Goal: Information Seeking & Learning: Learn about a topic

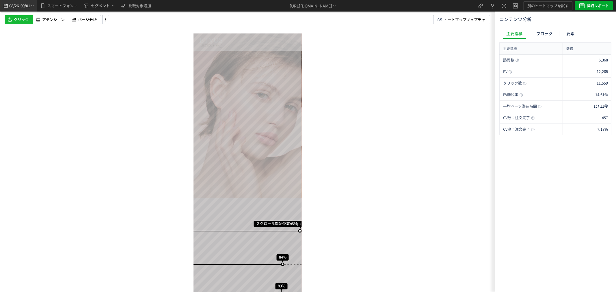
click at [30, 8] on span "09/01" at bounding box center [26, 6] width 10 height 12
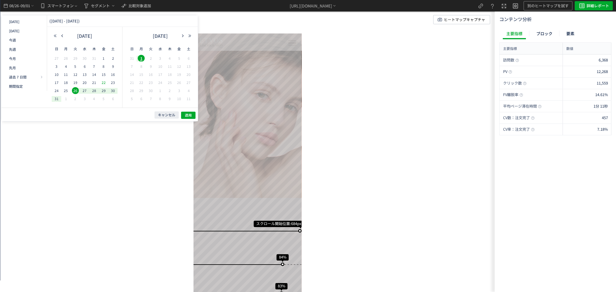
click at [96, 91] on span "28" at bounding box center [94, 90] width 7 height 7
click at [191, 115] on span "適用" at bounding box center [188, 115] width 7 height 5
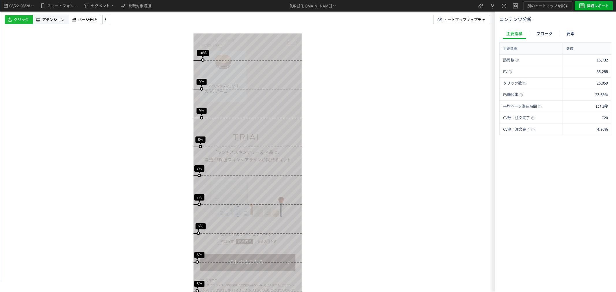
click at [57, 21] on span "アテンション" at bounding box center [53, 19] width 23 height 5
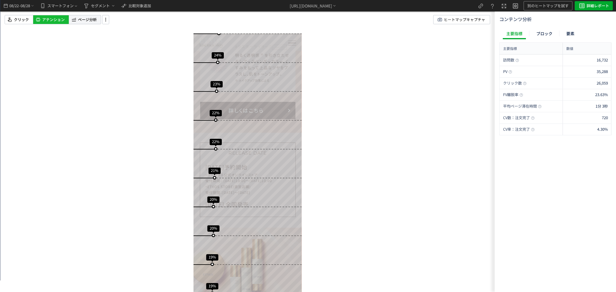
click at [87, 19] on span "ページ分析" at bounding box center [87, 19] width 19 height 5
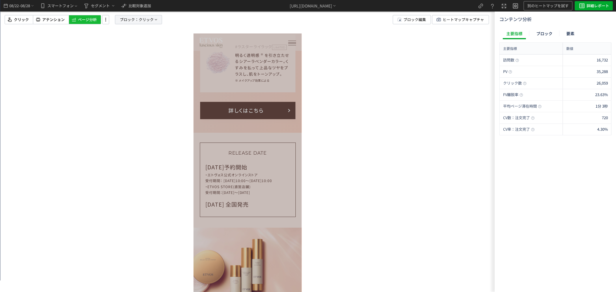
click at [145, 19] on span "クリック" at bounding box center [146, 19] width 15 height 9
click at [122, 51] on span "要素" at bounding box center [118, 49] width 9 height 5
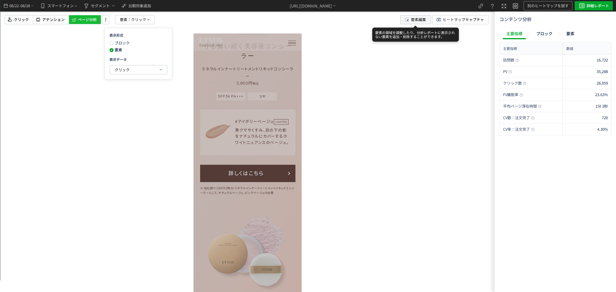
click at [411, 22] on span "要素編集" at bounding box center [418, 19] width 15 height 9
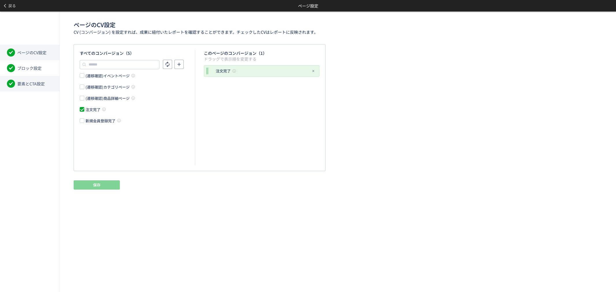
click at [38, 77] on li "要素とCTA設定" at bounding box center [30, 84] width 60 height 16
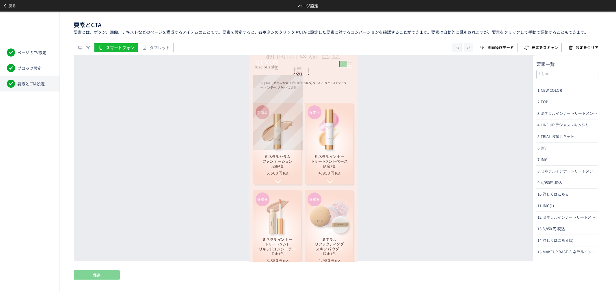
click at [296, 103] on div "ミネラルセラム ファンデーション 定番4色 5,500円 税込" at bounding box center [278, 140] width 50 height 75
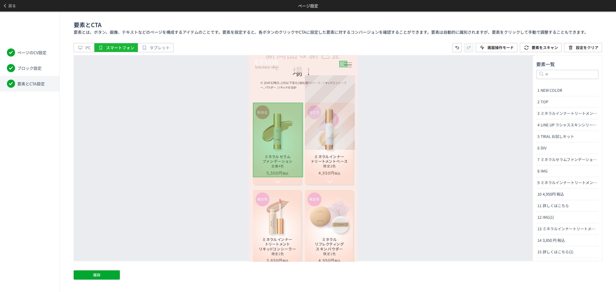
click at [351, 103] on div "ミネラルインナー トリートメントベース 限定2色 4,950円 税込" at bounding box center [330, 140] width 50 height 75
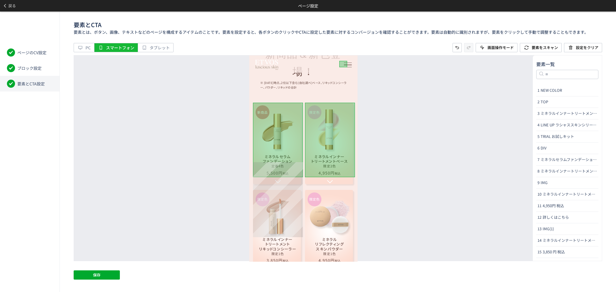
click at [299, 190] on div "ミネラルインナー トリートメント リキッドコンシーラー 限定1色 3,850円 税込" at bounding box center [278, 227] width 50 height 75
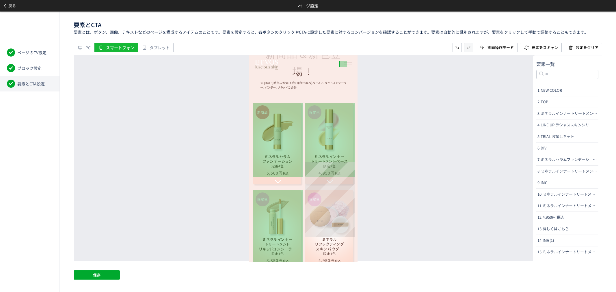
click at [351, 190] on div "ミネラル リフレクティング スキンパウダー 限定1色 4,950円 税込" at bounding box center [330, 227] width 50 height 75
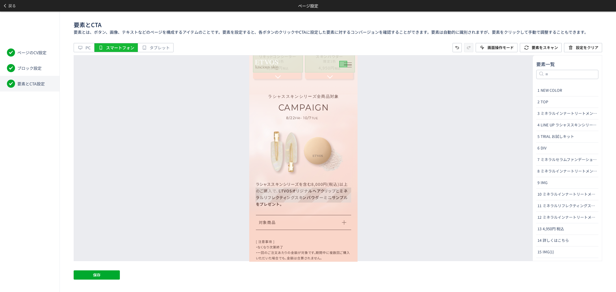
click at [344, 215] on label "対象商品" at bounding box center [303, 222] width 95 height 15
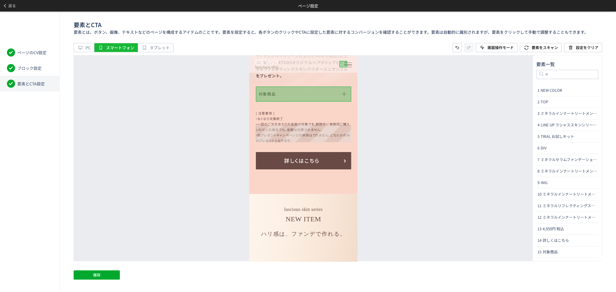
click at [336, 152] on link "詳しくはこちら" at bounding box center [303, 160] width 95 height 17
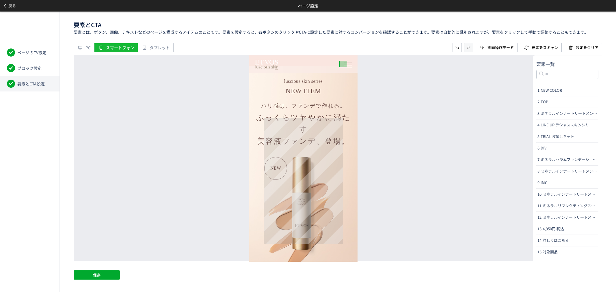
click at [313, 172] on img at bounding box center [303, 220] width 79 height 126
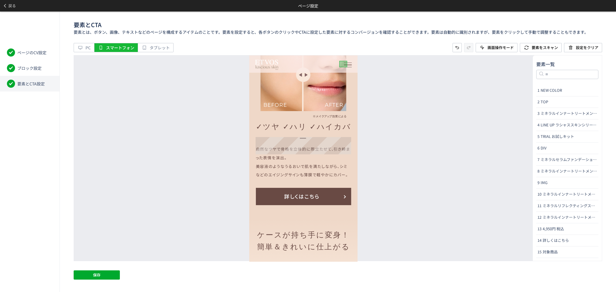
click at [347, 188] on link "詳しくはこちら" at bounding box center [303, 196] width 95 height 17
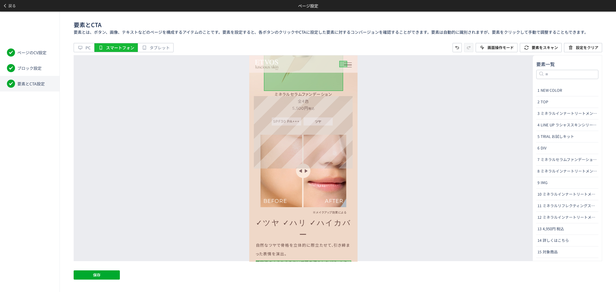
click at [301, 131] on div "名前の変更 CTAに設定" at bounding box center [303, 132] width 99 height 73
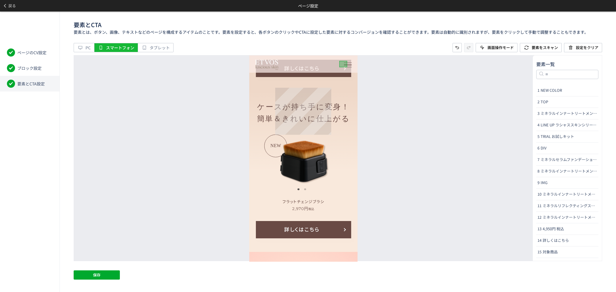
click at [317, 138] on img at bounding box center [304, 161] width 56 height 47
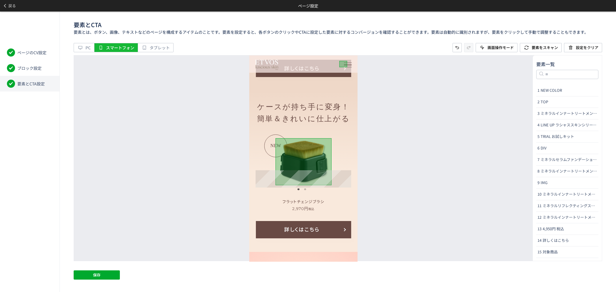
click at [347, 221] on link "詳しくはこちら" at bounding box center [303, 229] width 95 height 17
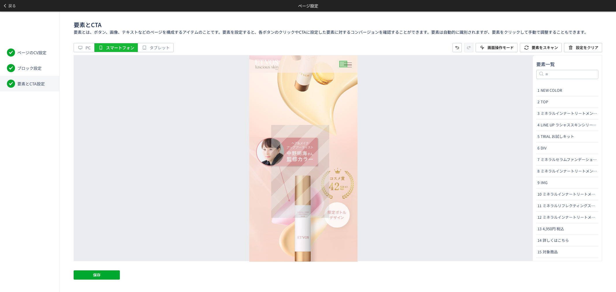
click at [306, 197] on img at bounding box center [301, 221] width 58 height 93
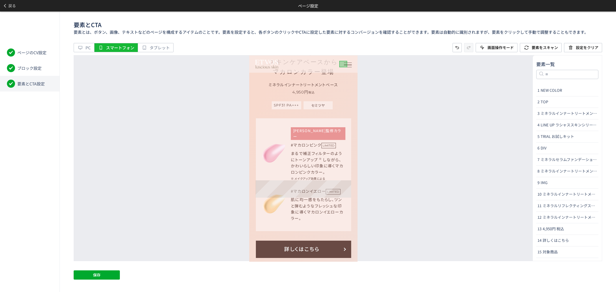
click at [340, 241] on link "詳しくはこちら" at bounding box center [303, 249] width 95 height 17
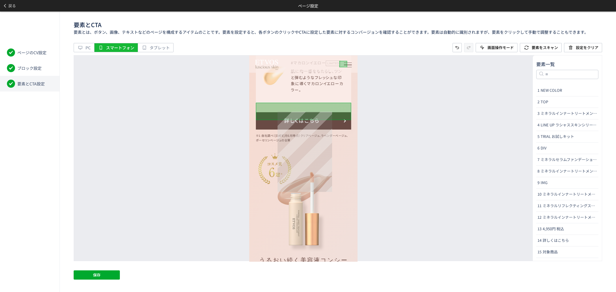
click at [317, 173] on img at bounding box center [305, 212] width 54 height 80
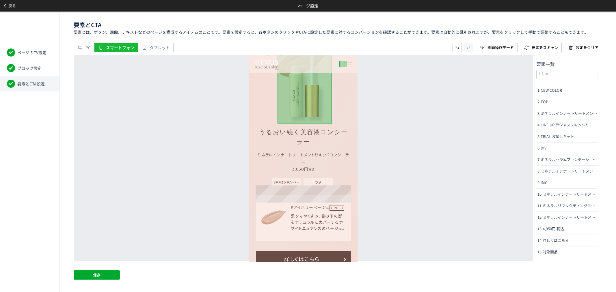
click at [343, 251] on link "詳しくはこちら" at bounding box center [303, 259] width 95 height 17
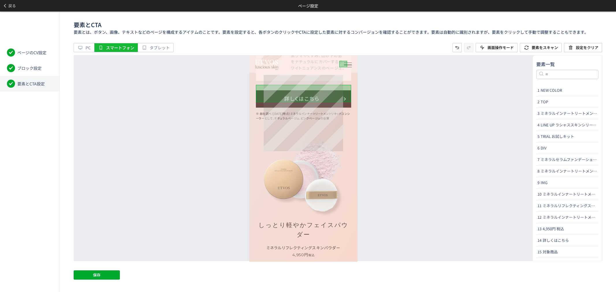
click at [332, 140] on img at bounding box center [303, 178] width 79 height 76
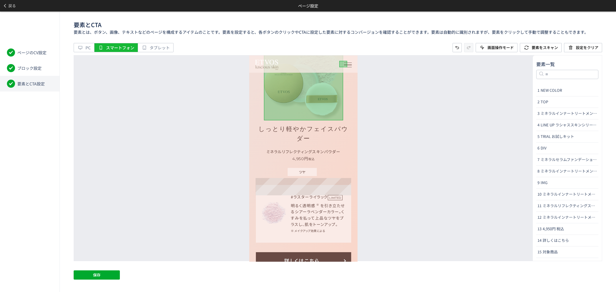
click at [340, 252] on link "詳しくはこちら" at bounding box center [303, 260] width 95 height 17
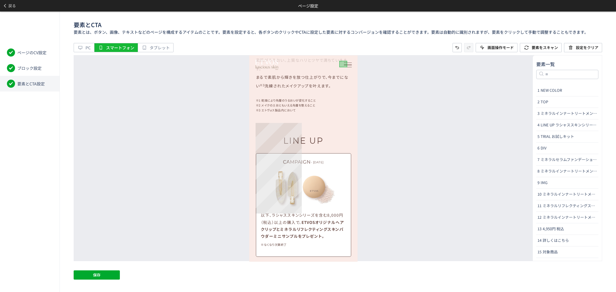
scroll to position [2762, 0]
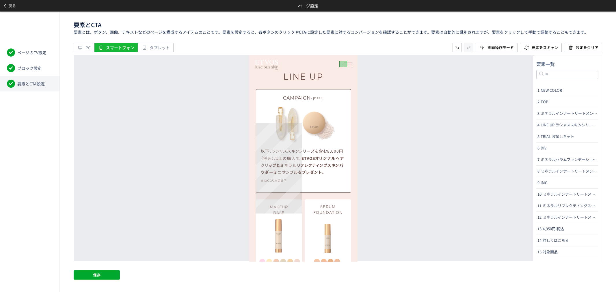
click at [300, 199] on div "MAKEUP BASE ミネラルインナートリートメントベース SPF31 PA+++" at bounding box center [279, 244] width 46 height 91
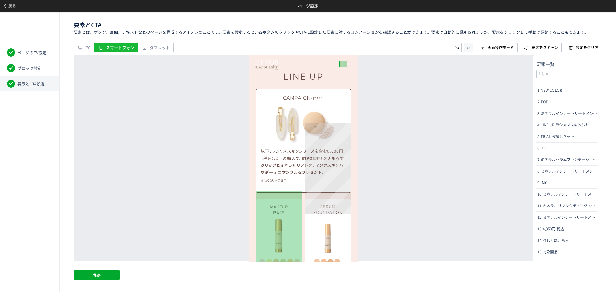
click at [346, 199] on div "SERUM FOUNDATION ミネラルセラムファンデーション SPF30 PA+++" at bounding box center [328, 244] width 46 height 91
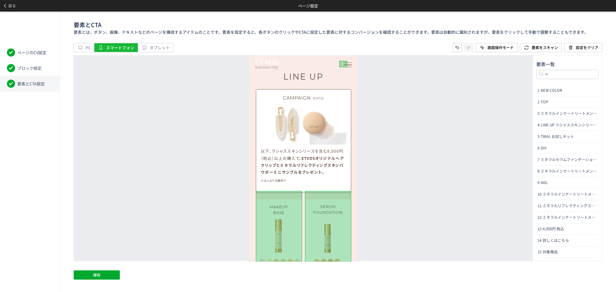
scroll to position [2858, 0]
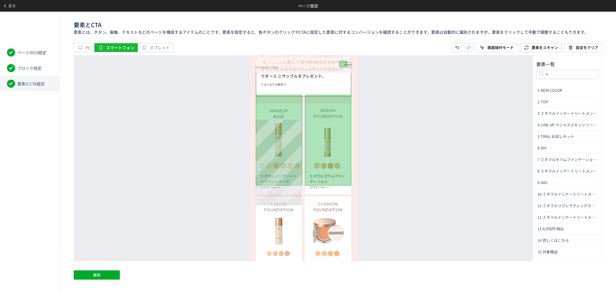
click at [299, 197] on div "LIQUID FOUNDATION ミネラルフレッシュスキンリキッド SPF32 PA+++" at bounding box center [279, 240] width 46 height 86
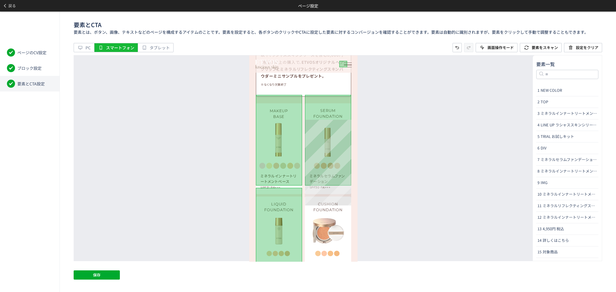
click at [349, 197] on div "CUSHION FOUNDATION ミネラルグロウスキンクッション SPF32 PA+++" at bounding box center [328, 240] width 46 height 86
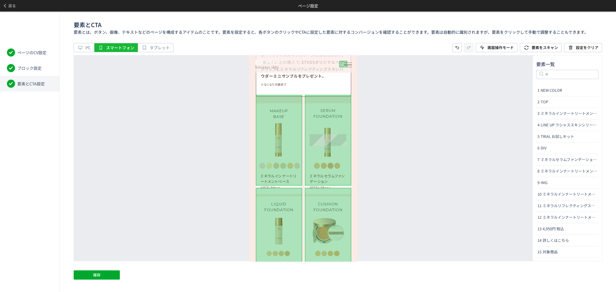
scroll to position [2954, 0]
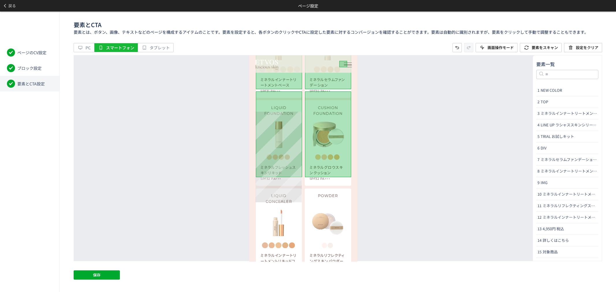
click at [299, 188] on div "LIQUID CONCEALER ミネラルインナートリートメントリキッドコンシーラー SPF36 PA+++" at bounding box center [279, 233] width 46 height 91
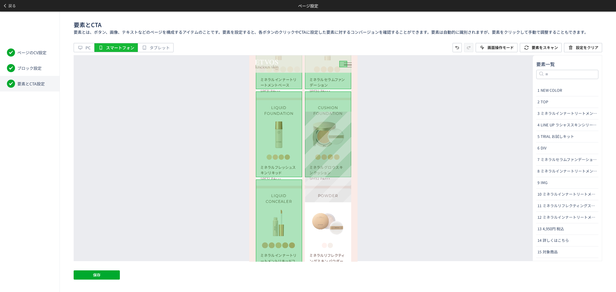
click at [347, 188] on div "POWDER ミネラルリフレクティングスキンパウダー" at bounding box center [328, 233] width 46 height 91
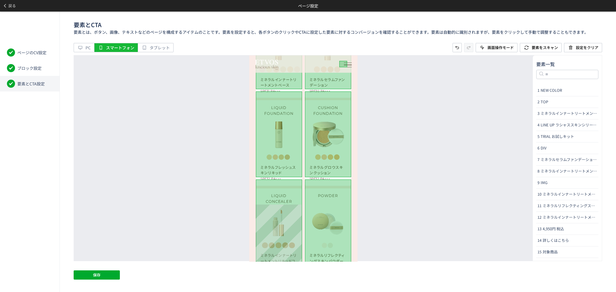
drag, startPoint x: 301, startPoint y: 210, endPoint x: 305, endPoint y: 205, distance: 6.6
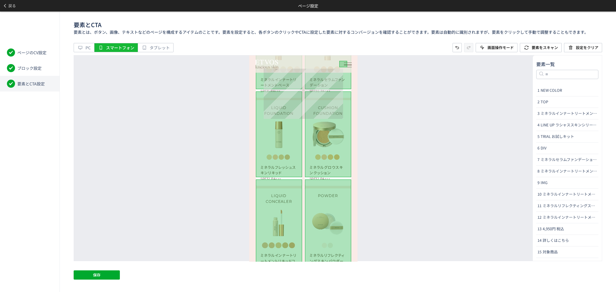
scroll to position [3239, 0]
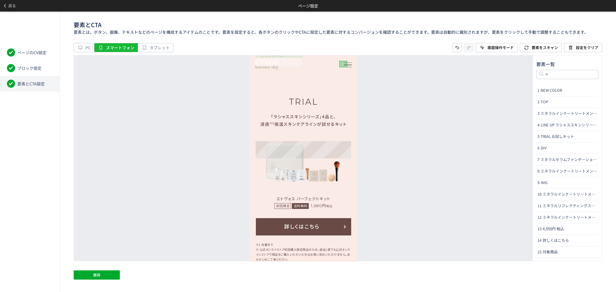
click at [351, 218] on link "詳しくはこちら" at bounding box center [303, 226] width 95 height 17
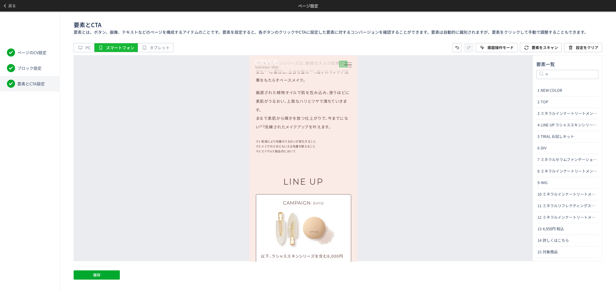
scroll to position [2564, 0]
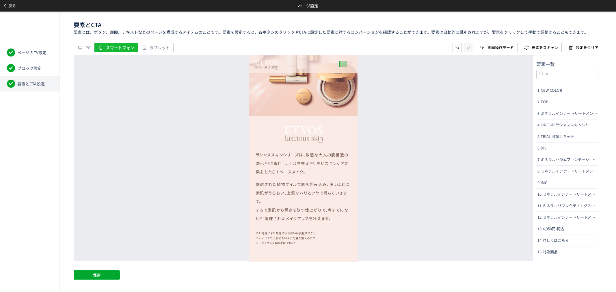
click at [105, 269] on div "要素とCTA 要素とは、ボタン、画像、テキストなどのページを構成するアイテムのことです。要素を設定すると、各ボタンのクリックやCTAに設定した要素に対するコン…" at bounding box center [338, 152] width 557 height 281
click at [107, 271] on button "保存" at bounding box center [97, 275] width 46 height 9
click at [13, 4] on span "戻る" at bounding box center [12, 5] width 8 height 9
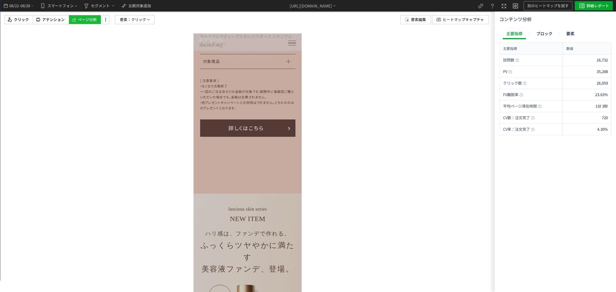
scroll to position [803, 0]
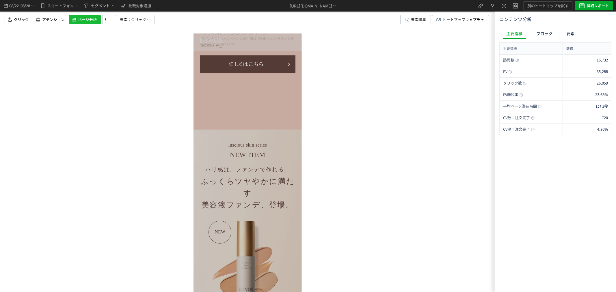
click at [157, 22] on div "クリック アテンション ページ分析 要素： クリック 要素編集 ヒートマップキャプチャ" at bounding box center [252, 19] width 495 height 9
click at [153, 22] on p "要素： クリック" at bounding box center [135, 19] width 40 height 9
click at [158, 69] on icon "button" at bounding box center [157, 70] width 5 height 5
click at [155, 100] on p "クリック" at bounding box center [133, 97] width 44 height 10
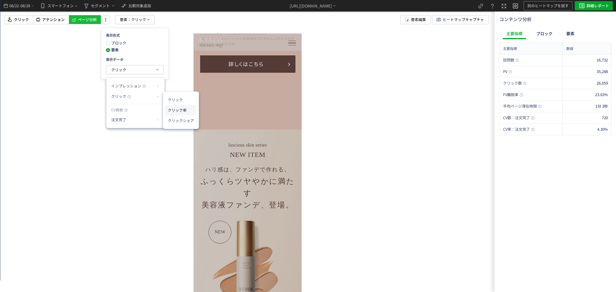
click at [171, 111] on li "クリック率" at bounding box center [181, 110] width 31 height 10
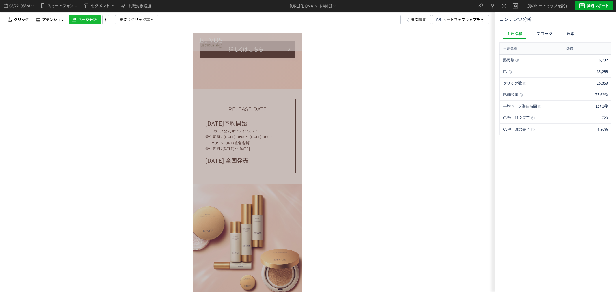
scroll to position [3187, 0]
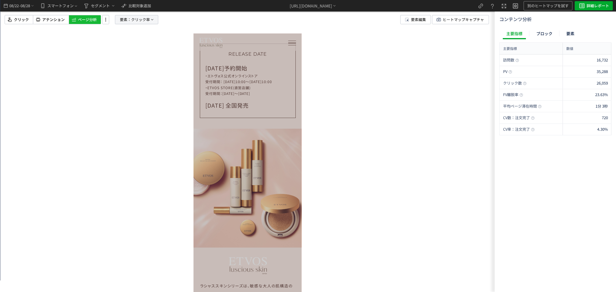
click at [142, 17] on span "クリック率" at bounding box center [140, 19] width 19 height 9
click at [140, 68] on button "クリック率" at bounding box center [136, 70] width 57 height 9
click at [133, 119] on p "注文完了" at bounding box center [135, 120] width 44 height 10
click at [168, 130] on li "CV貢献率" at bounding box center [178, 134] width 20 height 10
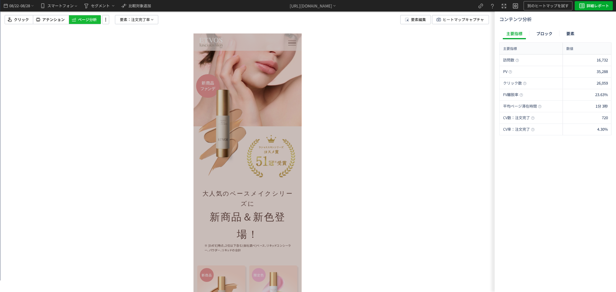
scroll to position [0, 0]
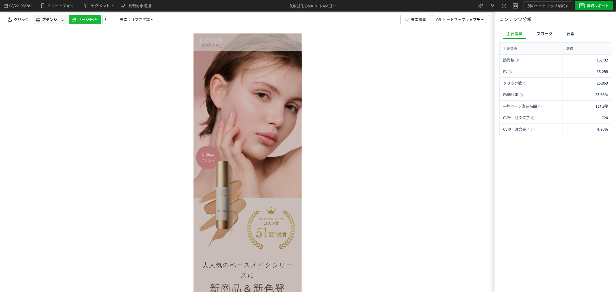
click at [42, 19] on span "アテンション" at bounding box center [53, 19] width 23 height 5
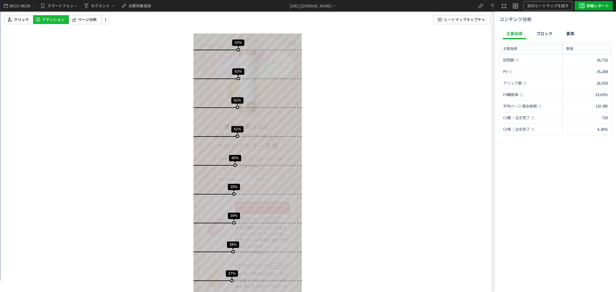
scroll to position [1638, 0]
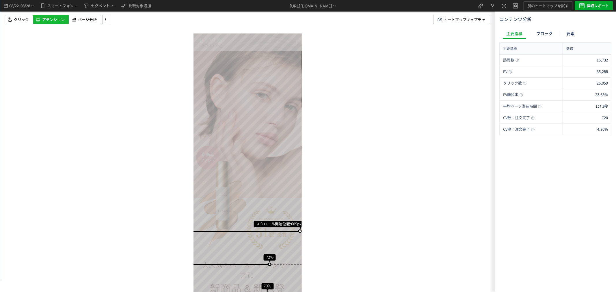
click at [59, 18] on span "アテンション" at bounding box center [53, 19] width 23 height 5
click at [105, 19] on icon at bounding box center [105, 19] width 7 height 6
drag, startPoint x: 131, startPoint y: 76, endPoint x: 121, endPoint y: 76, distance: 9.8
click at [121, 76] on div "slider between 0 and 200" at bounding box center [119, 74] width 10 height 10
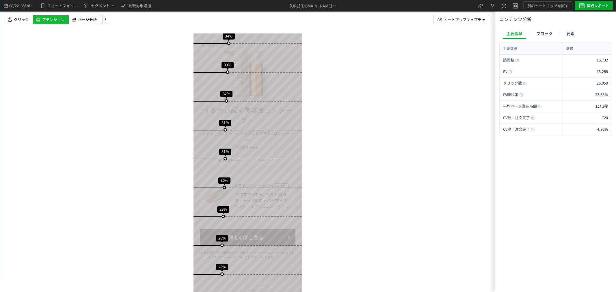
scroll to position [2023, 0]
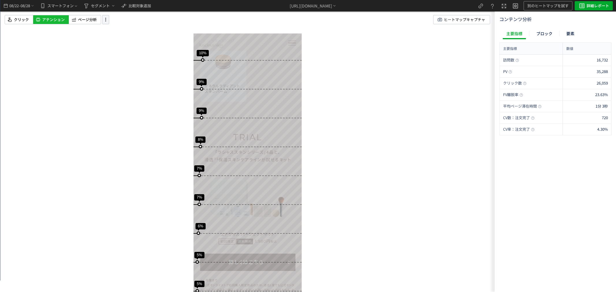
click at [104, 22] on icon at bounding box center [105, 19] width 7 height 6
drag, startPoint x: 120, startPoint y: 73, endPoint x: 129, endPoint y: 79, distance: 10.8
click at [129, 79] on div "slider between 0 and 200" at bounding box center [128, 74] width 10 height 10
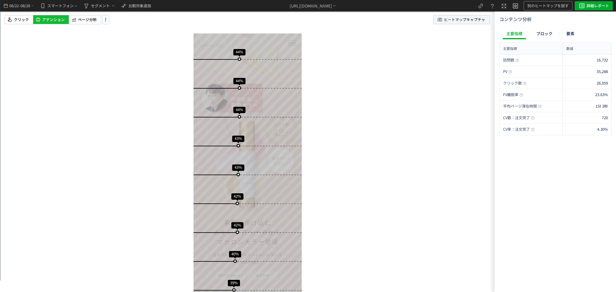
click at [466, 21] on span "ヒートマップキャプチャ" at bounding box center [464, 19] width 41 height 9
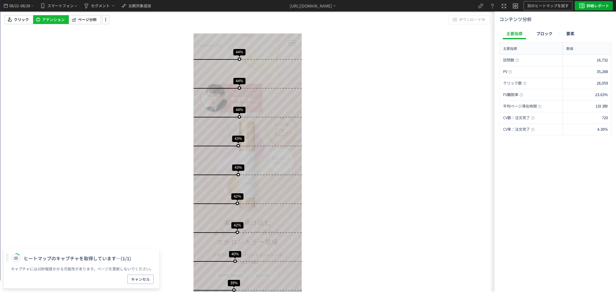
click at [349, 108] on div "スクロール開始位置:685px スクロール到達率 72% スクロール到達率 70% スクロール到達率 69% スクロール到達率 69% スクロール到達率 68…" at bounding box center [247, 146] width 495 height 292
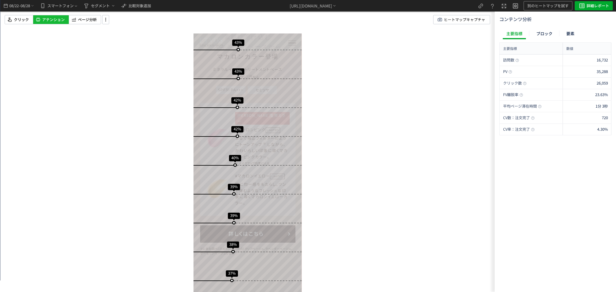
scroll to position [1664, 0]
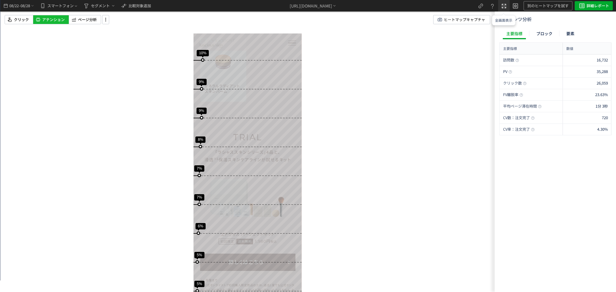
click at [506, 6] on use "heatmap-top-bar" at bounding box center [504, 6] width 4 height 4
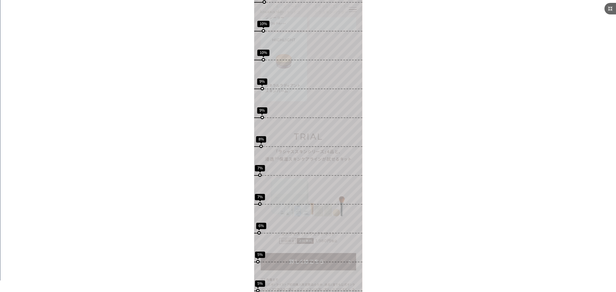
click at [610, 5] on icon at bounding box center [610, 8] width 7 height 7
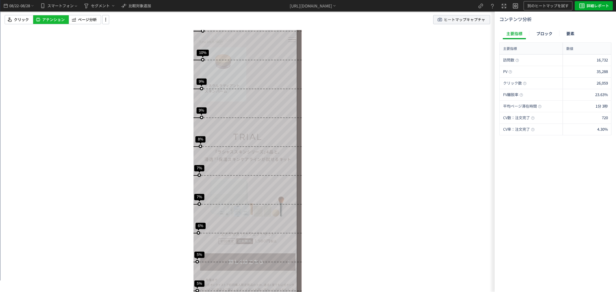
click at [449, 17] on span "ヒートマップキャプチャ" at bounding box center [464, 19] width 41 height 9
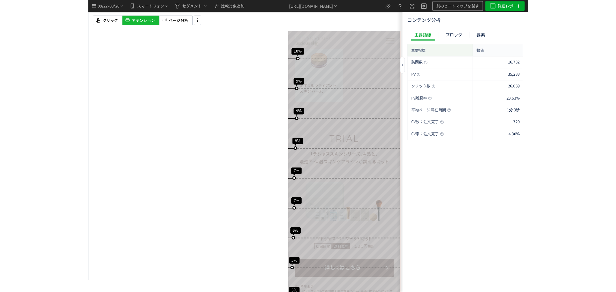
scroll to position [3178, 0]
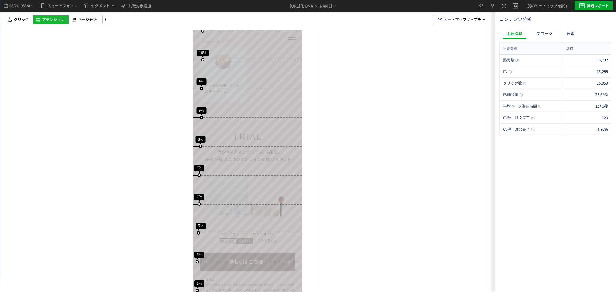
click at [458, 62] on div "スクロール開始位置:685px スクロール到達率 72% スクロール到達率 70% スクロール到達率 69% スクロール到達率 69% スクロール到達率 68…" at bounding box center [247, 146] width 495 height 292
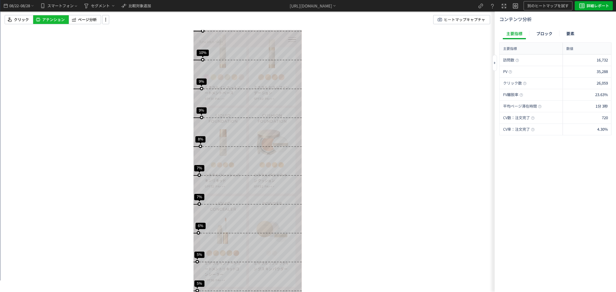
scroll to position [2921, 0]
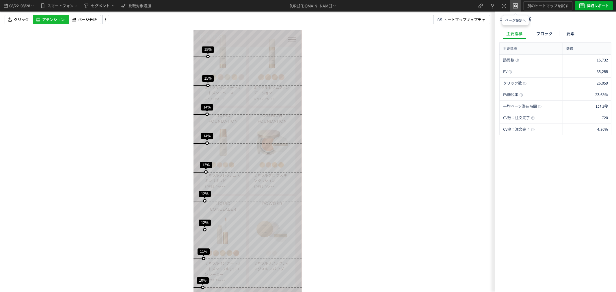
click at [515, 7] on use "heatmap-top-bar" at bounding box center [515, 5] width 5 height 5
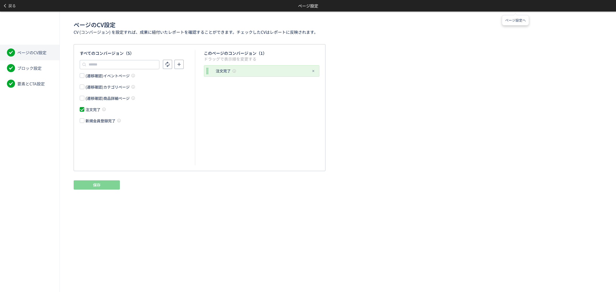
scroll to position [0, 0]
click at [10, 5] on span "戻る" at bounding box center [12, 5] width 8 height 9
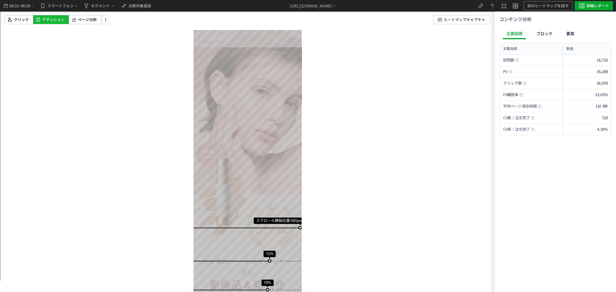
click at [135, 72] on div "スクロール開始位置:685px スクロール到達率 72% スクロール到達率 70% スクロール到達率 69% スクロール到達率 69% スクロール到達率 68…" at bounding box center [247, 146] width 495 height 292
click at [403, 139] on div "スクロール開始位置:685px スクロール到達率 72% スクロール到達率 70% スクロール到達率 69% スクロール到達率 69% スクロール到達率 68…" at bounding box center [247, 146] width 495 height 292
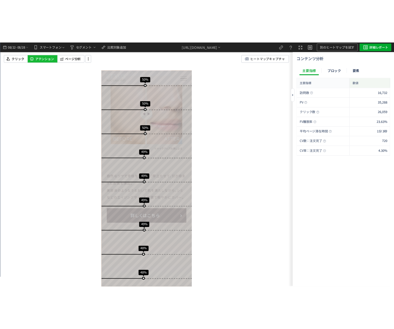
scroll to position [963, 0]
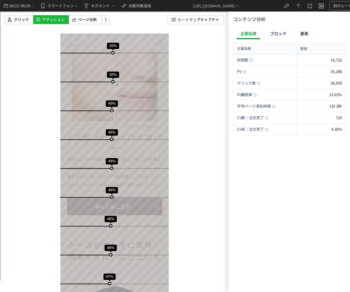
click at [202, 51] on div "スクロール開始位置:685px スクロール到達率 72% スクロール到達率 70% スクロール到達率 69% スクロール到達率 69% スクロール到達率 68…" at bounding box center [114, 146] width 228 height 292
click at [312, 4] on icon "heatmap-top-bar" at bounding box center [309, 6] width 7 height 7
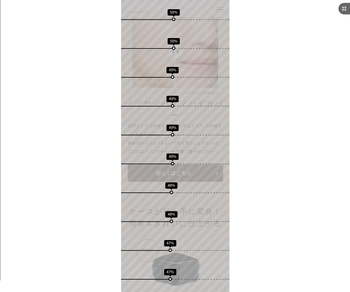
click at [347, 8] on icon at bounding box center [344, 8] width 7 height 7
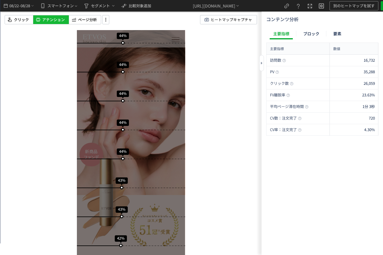
scroll to position [0, 0]
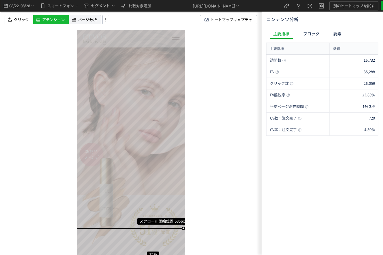
click at [79, 21] on span "ページ分析" at bounding box center [87, 19] width 19 height 5
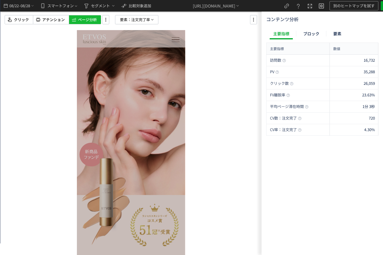
drag, startPoint x: 182, startPoint y: 198, endPoint x: 266, endPoint y: 46, distance: 173.7
drag, startPoint x: 208, startPoint y: 100, endPoint x: 185, endPoint y: 98, distance: 23.3
click at [205, 99] on div at bounding box center [130, 146] width 261 height 292
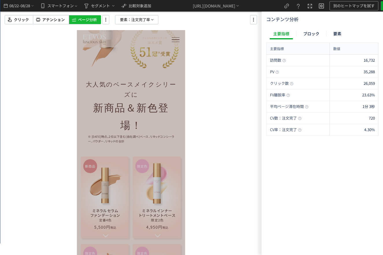
scroll to position [289, 0]
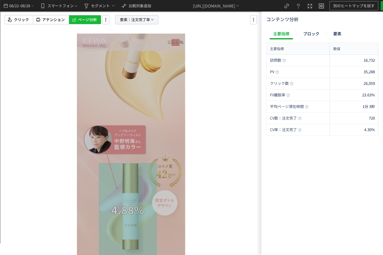
click at [148, 19] on span "注文完了率" at bounding box center [140, 19] width 19 height 9
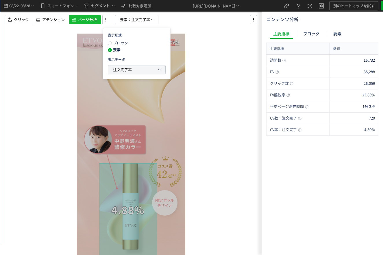
click at [125, 70] on span "注文完了率" at bounding box center [122, 69] width 19 height 5
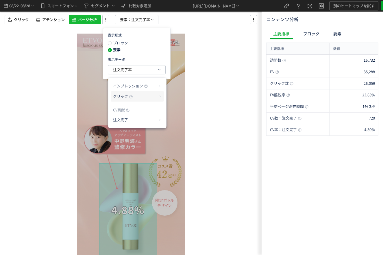
click at [0, 0] on p "クリック" at bounding box center [0, 0] width 0 height 0
click at [0, 0] on li "クリック率" at bounding box center [0, 0] width 0 height 0
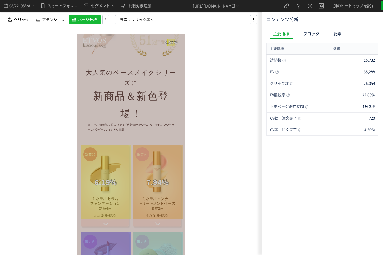
scroll to position [77, 0]
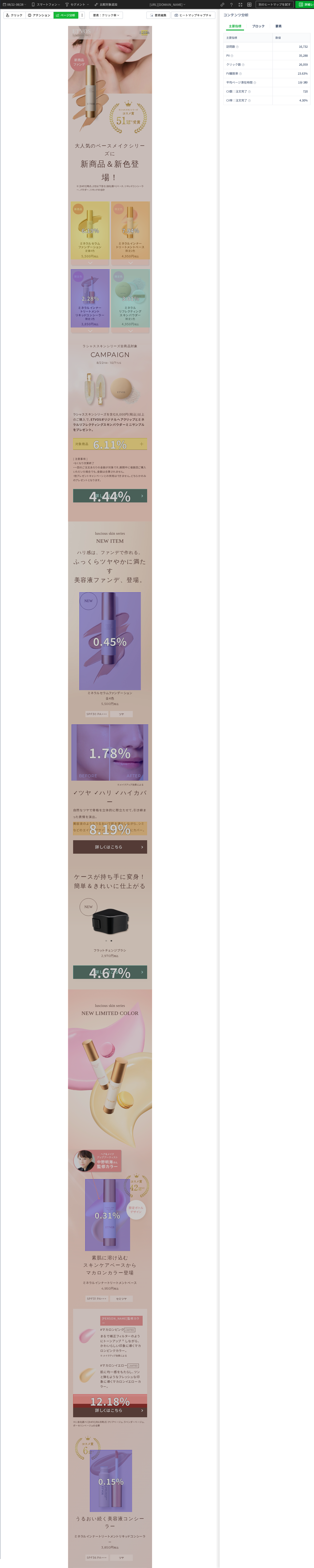
click at [171, 197] on div "08/22 - 08/28 スマートフォン セグメント 比較対象追加 https://etvos.com/lusciousskin/* 別のヒートマップを試す…" at bounding box center [109, 784] width 219 height 1568
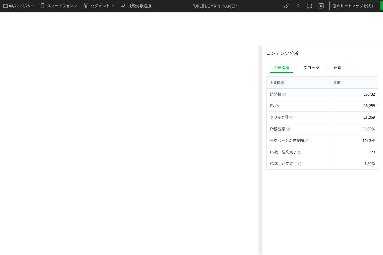
scroll to position [3209, 0]
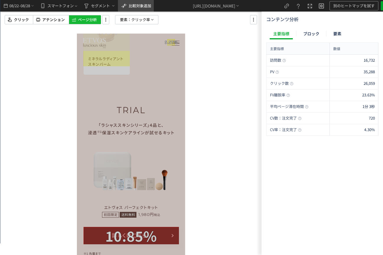
click at [132, 3] on span "比較対象追加" at bounding box center [140, 5] width 23 height 5
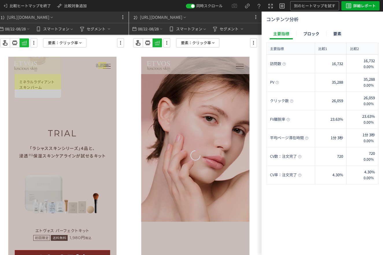
scroll to position [0, 0]
click at [182, 15] on div "[URL][DOMAIN_NAME]" at bounding box center [161, 17] width 42 height 6
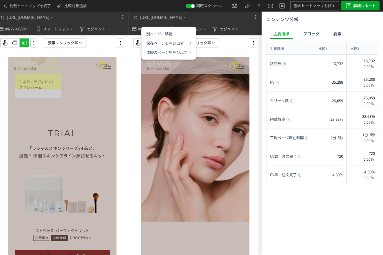
click at [239, 45] on div "要素： クリック率" at bounding box center [199, 42] width 133 height 9
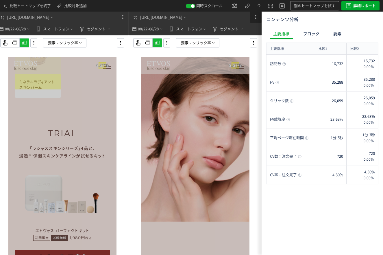
click at [255, 18] on icon at bounding box center [255, 17] width 7 height 7
click at [251, 39] on li "削除" at bounding box center [245, 42] width 27 height 9
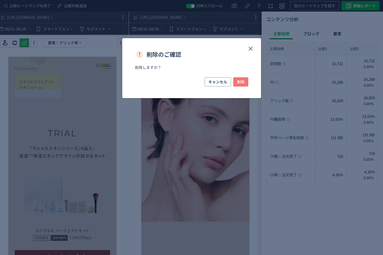
click at [240, 84] on span "削除" at bounding box center [241, 81] width 8 height 9
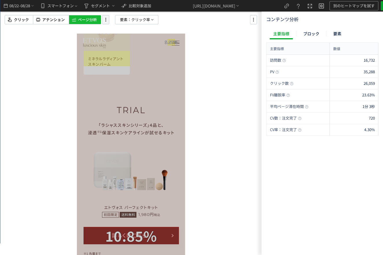
click at [105, 20] on icon at bounding box center [105, 19] width 7 height 6
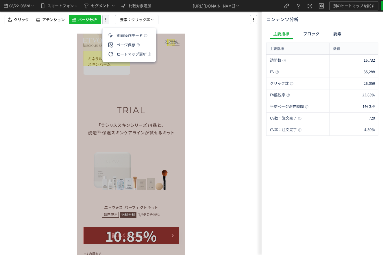
click at [105, 20] on icon at bounding box center [105, 19] width 7 height 6
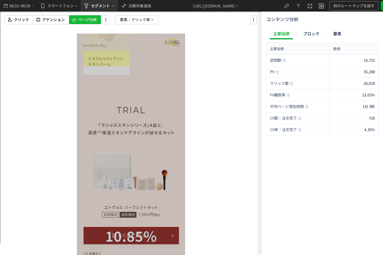
click at [104, 8] on span "セグメント" at bounding box center [100, 5] width 19 height 9
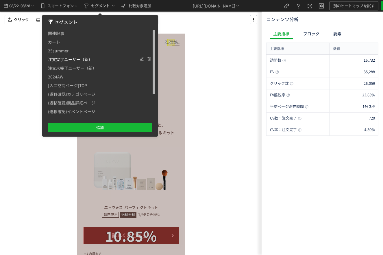
click at [0, 0] on span "注文完了ユーザー（新）" at bounding box center [0, 0] width 0 height 0
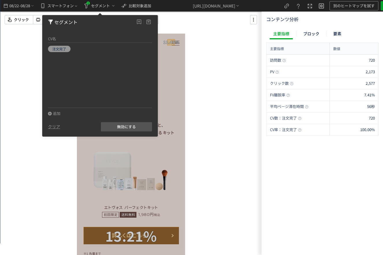
click at [226, 120] on div at bounding box center [130, 127] width 261 height 255
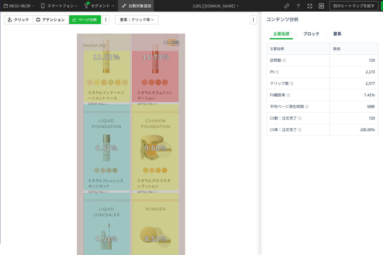
scroll to position [2688, 0]
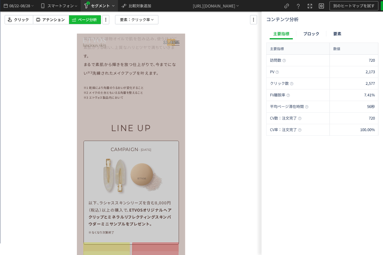
click at [95, 9] on span "セグメント" at bounding box center [100, 5] width 19 height 9
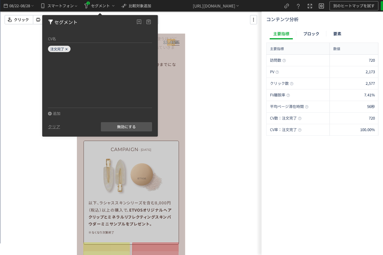
click at [68, 49] on icon at bounding box center [66, 48] width 3 height 3
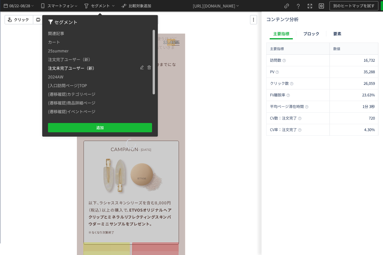
click at [76, 68] on span "注文未完了ユーザー（新）" at bounding box center [72, 68] width 49 height 9
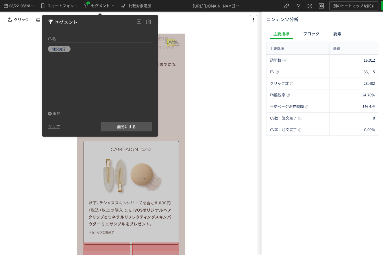
click at [210, 138] on div "POWDER ミネラルリフレクティングスキンパウダー" at bounding box center [130, 127] width 261 height 255
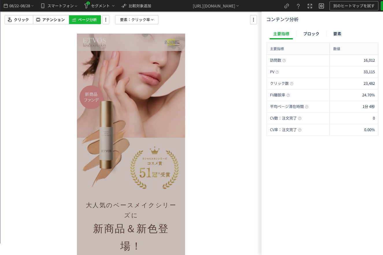
scroll to position [0, 0]
